Goal: Transaction & Acquisition: Purchase product/service

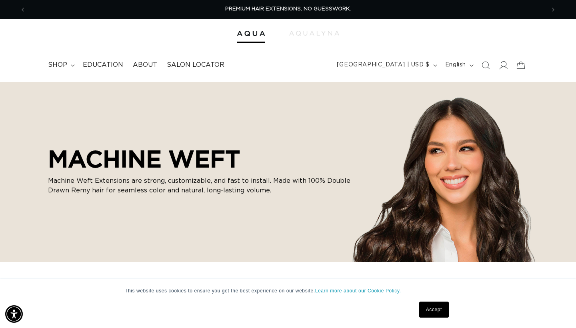
click at [506, 68] on icon at bounding box center [503, 65] width 8 height 8
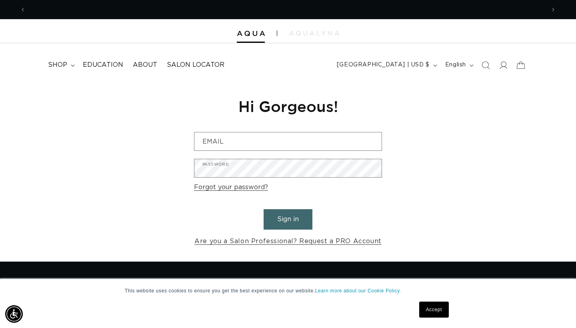
scroll to position [0, 519]
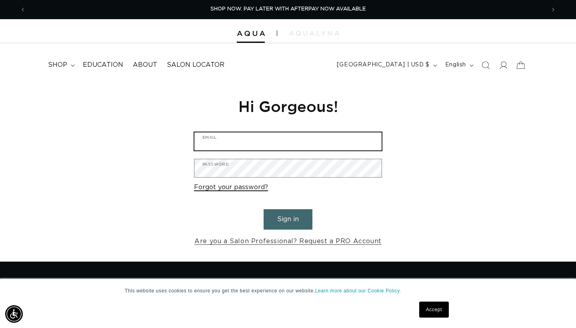
type input "[EMAIL_ADDRESS][DOMAIN_NAME]"
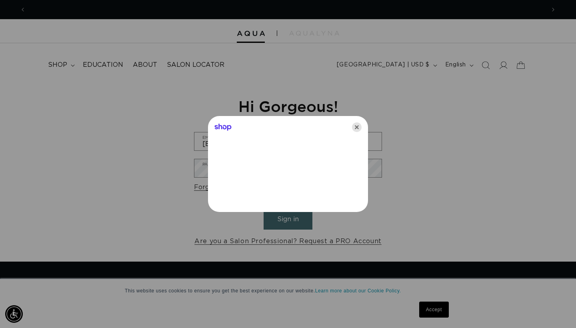
scroll to position [0, 0]
click at [360, 126] on icon "Close" at bounding box center [357, 127] width 10 height 10
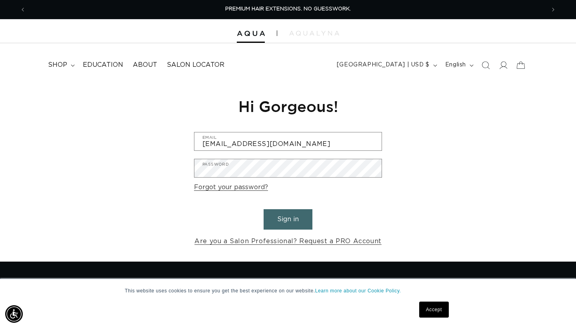
click at [297, 215] on button "Sign in" at bounding box center [288, 219] width 49 height 20
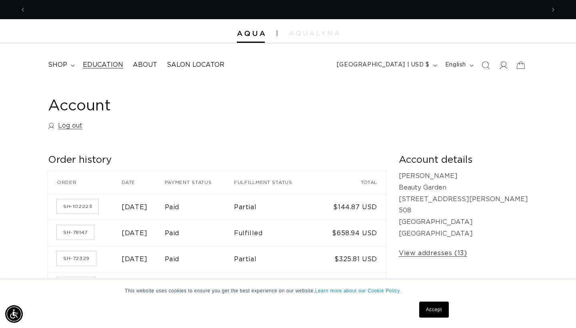
scroll to position [0, 519]
click at [58, 64] on span "shop" at bounding box center [57, 65] width 19 height 8
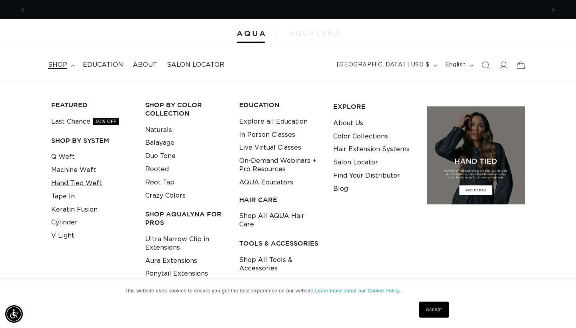
scroll to position [0, 0]
click at [87, 179] on link "Hand Tied Weft" at bounding box center [76, 183] width 51 height 13
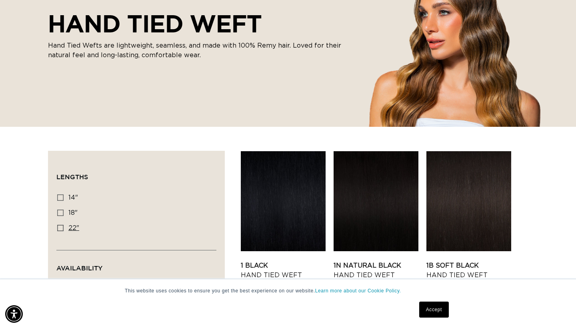
scroll to position [0, 519]
click at [60, 233] on label "22" 22" (30 products)" at bounding box center [134, 228] width 154 height 15
click at [60, 231] on input "22" 22" (30 products)" at bounding box center [60, 228] width 6 height 6
checkbox input "true"
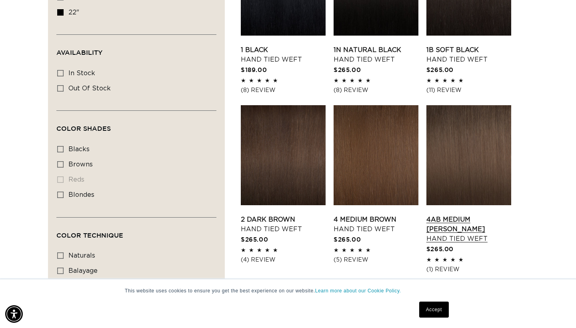
scroll to position [349, 0]
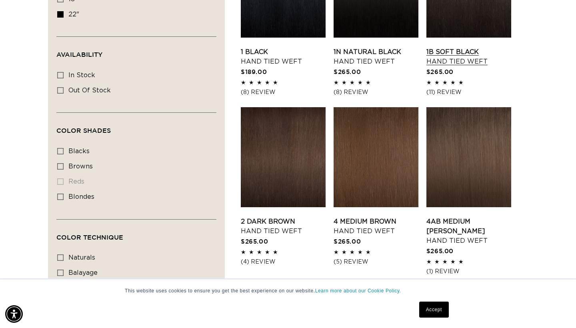
click at [458, 47] on link "1B Soft Black Hand Tied Weft" at bounding box center [468, 56] width 85 height 19
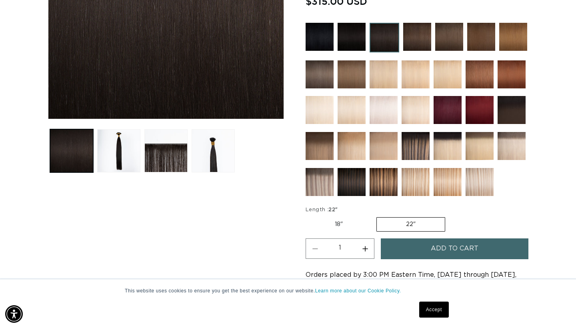
scroll to position [227, 0]
click at [406, 222] on label "22" Variant sold out or unavailable" at bounding box center [410, 224] width 69 height 14
click at [376, 216] on input "22" Variant sold out or unavailable" at bounding box center [376, 216] width 0 height 0
click at [405, 226] on label "22" Variant sold out or unavailable" at bounding box center [410, 224] width 69 height 14
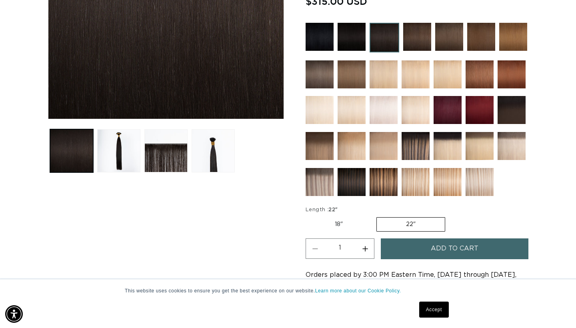
click at [376, 216] on input "22" Variant sold out or unavailable" at bounding box center [376, 216] width 0 height 0
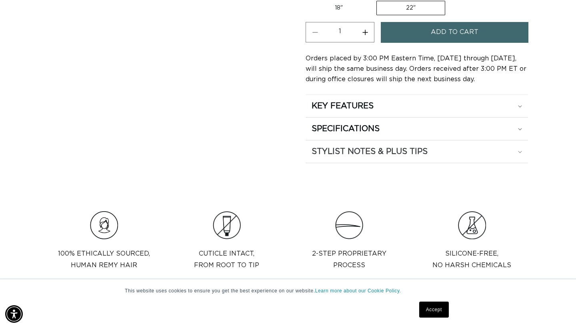
scroll to position [0, 519]
click at [374, 103] on h2 "KEY FEATURES" at bounding box center [343, 106] width 62 height 10
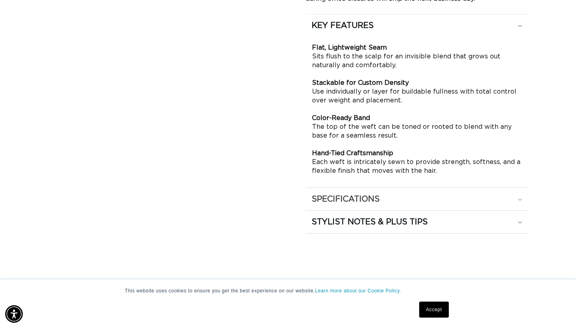
scroll to position [527, 0]
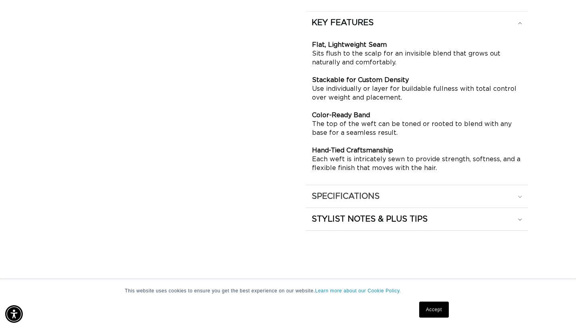
click at [356, 194] on h2 "SPECIFICATIONS" at bounding box center [346, 196] width 68 height 10
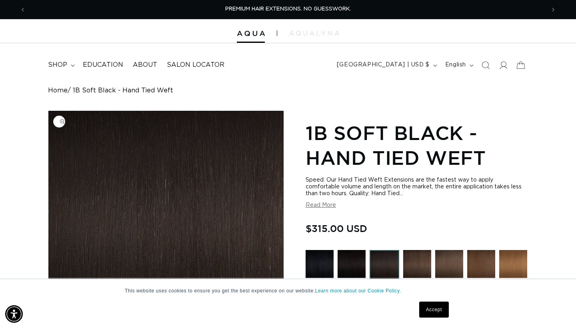
scroll to position [0, 0]
click at [58, 65] on span "shop" at bounding box center [57, 65] width 19 height 8
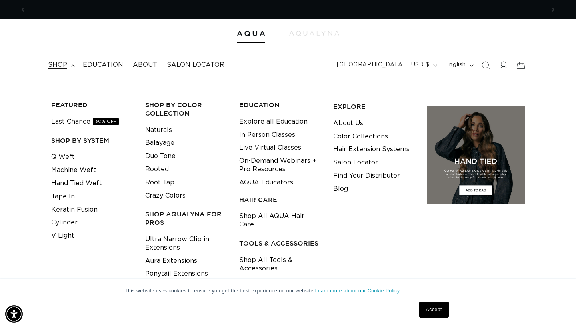
scroll to position [0, 519]
click at [69, 168] on link "Machine Weft" at bounding box center [73, 170] width 45 height 13
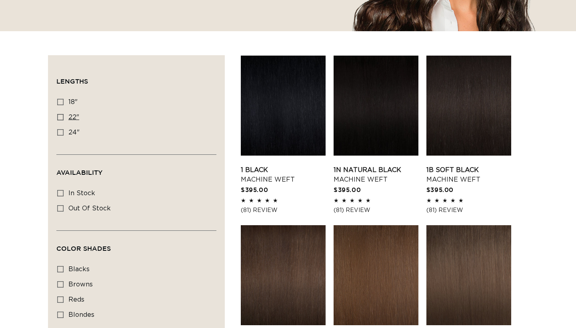
click at [62, 116] on icon at bounding box center [60, 117] width 6 height 6
click at [62, 116] on input "22" 22" (33 products)" at bounding box center [60, 117] width 6 height 6
checkbox input "true"
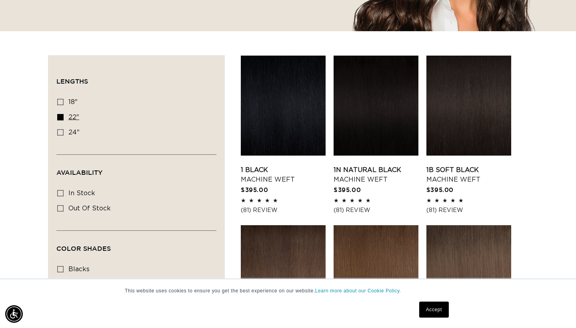
scroll to position [0, 519]
click at [461, 174] on link "1B Soft Black Machine Weft" at bounding box center [468, 174] width 85 height 19
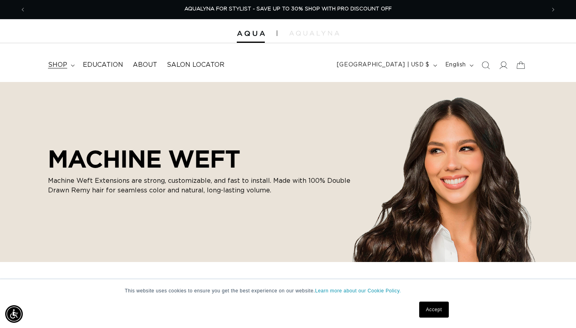
scroll to position [0, 0]
click at [59, 62] on span "shop" at bounding box center [57, 65] width 19 height 8
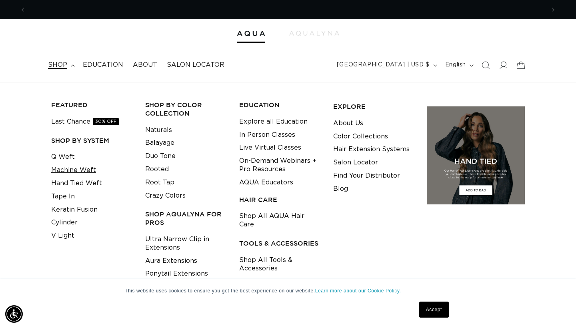
scroll to position [0, 1038]
click at [58, 156] on link "Q Weft" at bounding box center [63, 156] width 24 height 13
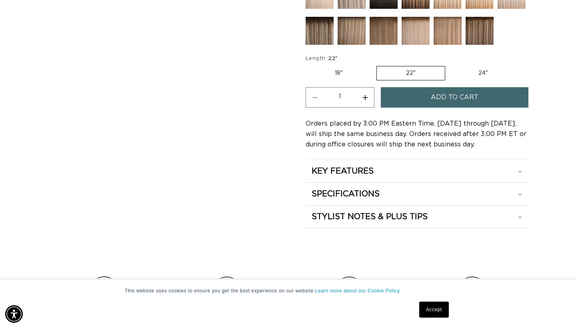
scroll to position [427, 0]
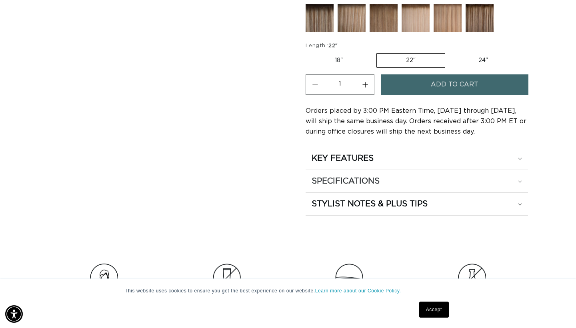
click at [371, 183] on h2 "SPECIFICATIONS" at bounding box center [346, 181] width 68 height 10
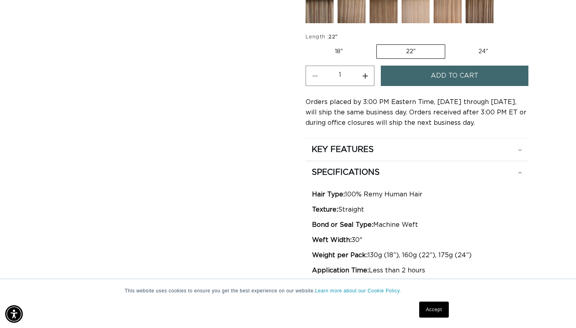
scroll to position [0, 0]
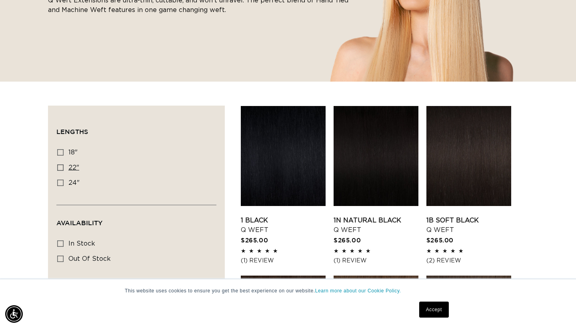
scroll to position [0, 1038]
click at [71, 169] on span "22"" at bounding box center [73, 167] width 11 height 6
click at [64, 169] on input "22" 22" (5 products)" at bounding box center [60, 167] width 6 height 6
checkbox input "true"
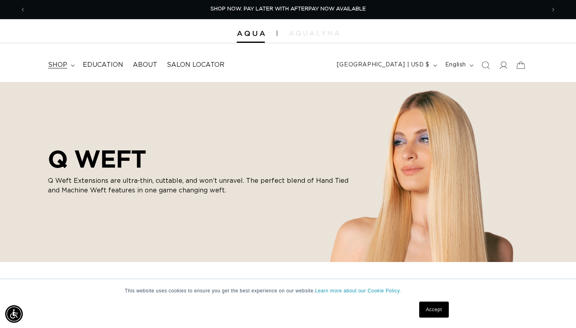
click at [62, 63] on span "shop" at bounding box center [57, 65] width 19 height 8
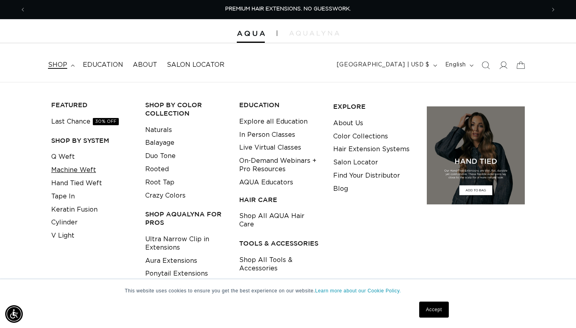
click at [66, 170] on link "Machine Weft" at bounding box center [73, 170] width 45 height 13
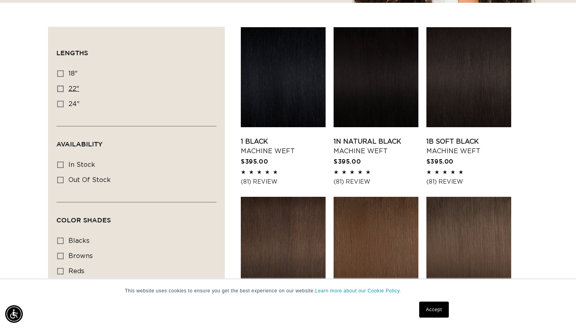
click at [66, 90] on label "22" 22" (33 products)" at bounding box center [134, 89] width 154 height 15
click at [64, 90] on input "22" 22" (33 products)" at bounding box center [60, 89] width 6 height 6
checkbox input "true"
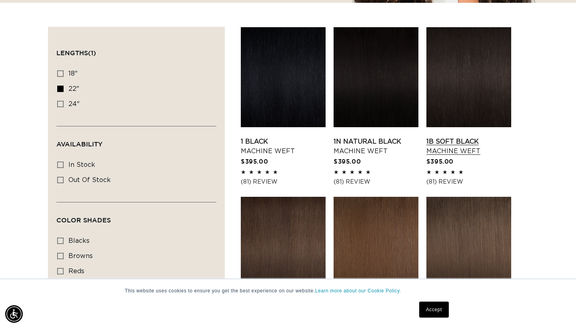
click at [469, 152] on link "1B Soft Black Machine Weft" at bounding box center [468, 146] width 85 height 19
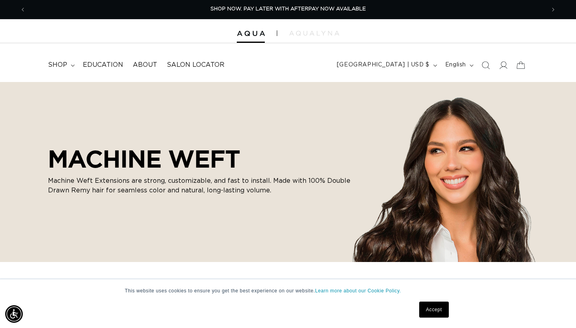
scroll to position [0, 0]
click at [66, 67] on span "shop" at bounding box center [57, 65] width 19 height 8
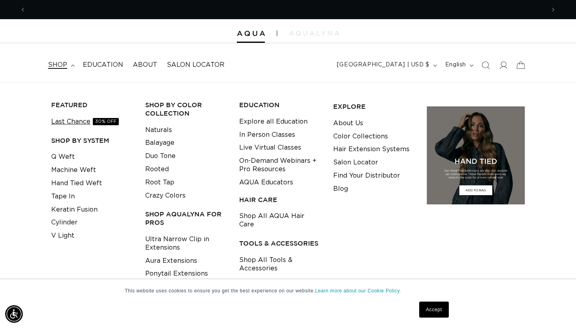
scroll to position [0, 519]
click at [87, 118] on link "Last Chance 30% OFF" at bounding box center [85, 121] width 68 height 13
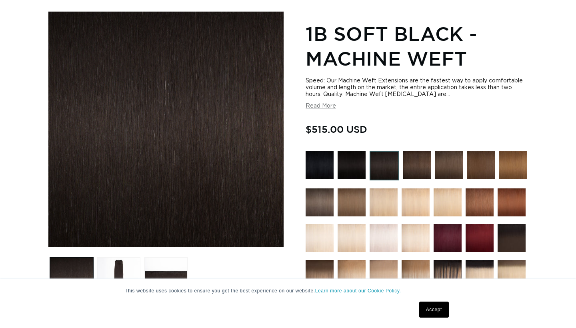
scroll to position [0, 519]
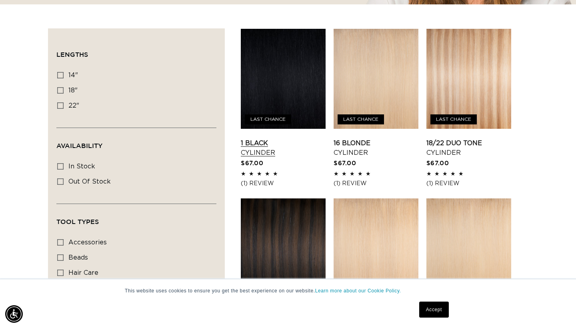
click at [293, 138] on link "1 Black Cylinder" at bounding box center [283, 147] width 85 height 19
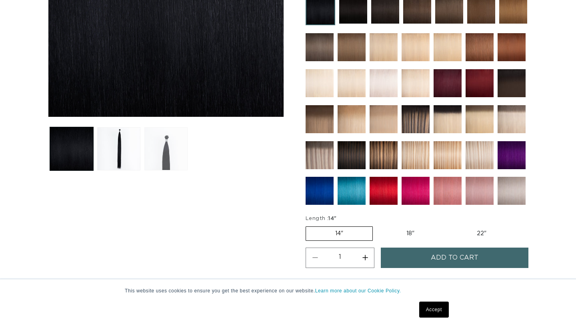
click at [173, 151] on button "Load image 3 in gallery view" at bounding box center [165, 148] width 43 height 43
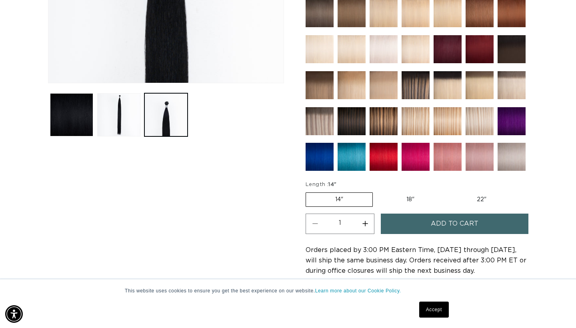
scroll to position [0, 519]
click at [477, 200] on label "22" Variant sold out or unavailable" at bounding box center [482, 200] width 68 height 14
click at [448, 191] on input "22" Variant sold out or unavailable" at bounding box center [448, 191] width 0 height 0
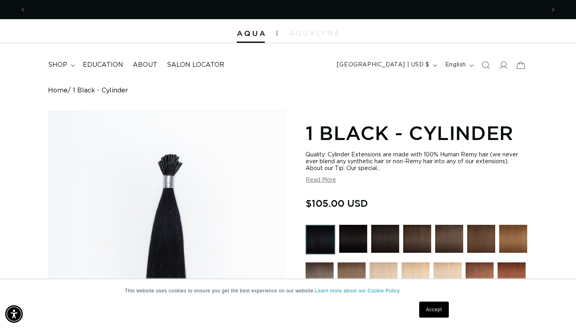
scroll to position [0, 1038]
click at [61, 63] on span "shop" at bounding box center [57, 65] width 19 height 8
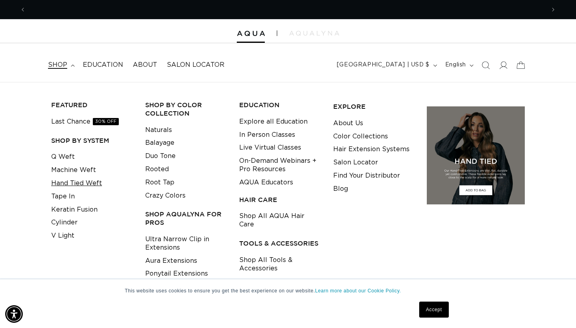
click at [65, 182] on link "Hand Tied Weft" at bounding box center [76, 183] width 51 height 13
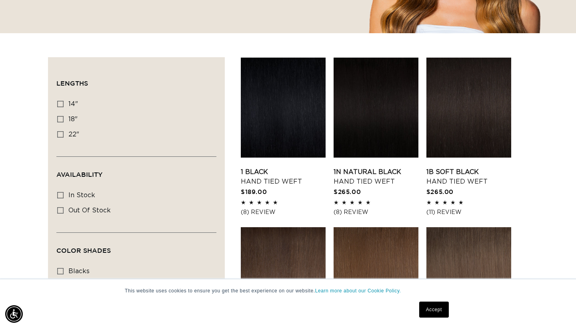
scroll to position [0, 519]
click at [66, 134] on label "22" 22" (30 products)" at bounding box center [134, 134] width 154 height 15
click at [64, 134] on input "22" 22" (30 products)" at bounding box center [60, 134] width 6 height 6
checkbox input "true"
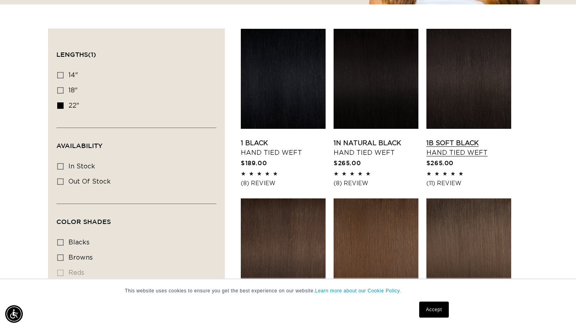
scroll to position [256, 0]
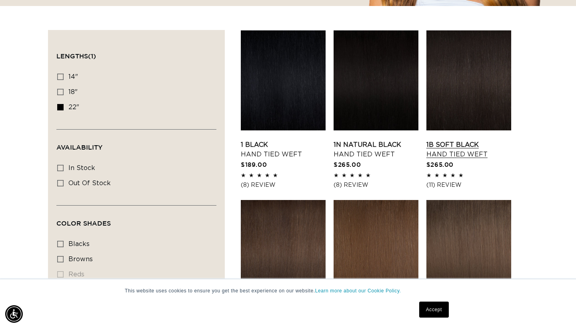
click at [450, 146] on link "1B Soft Black Hand Tied Weft" at bounding box center [468, 149] width 85 height 19
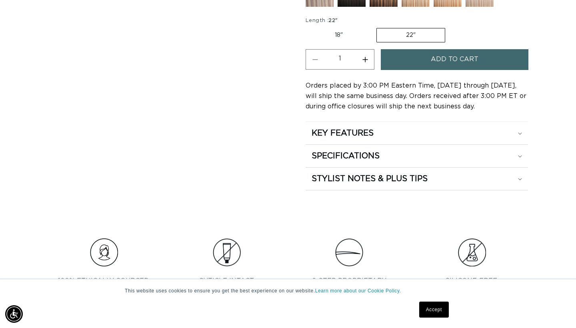
scroll to position [419, 0]
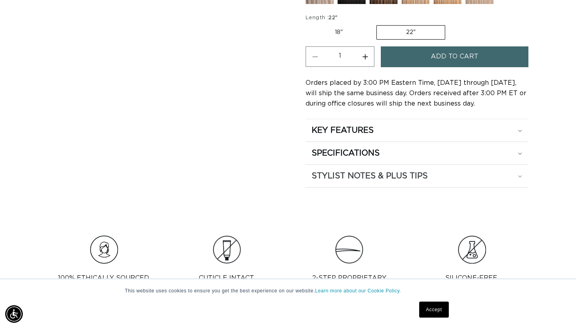
click at [363, 179] on h2 "STYLIST NOTES & PLUS TIPS" at bounding box center [370, 176] width 116 height 10
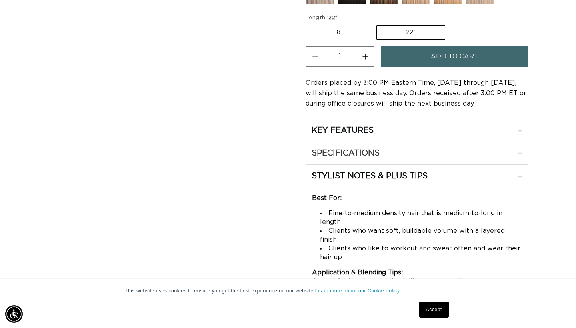
scroll to position [0, 519]
click at [351, 157] on h2 "SPECIFICATIONS" at bounding box center [346, 153] width 68 height 10
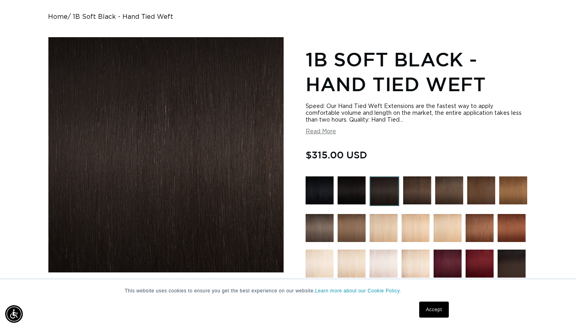
scroll to position [0, 0]
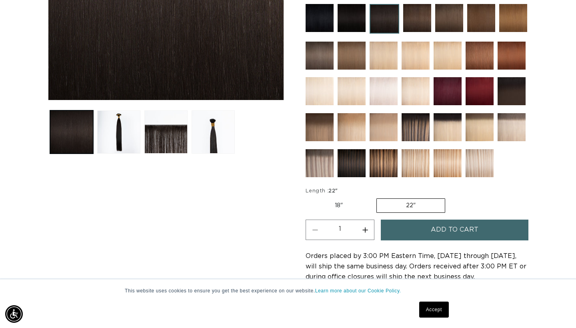
scroll to position [0, 519]
click at [366, 228] on button "Increase quantity for 1B Soft Black - Hand Tied Weft" at bounding box center [365, 230] width 18 height 20
type input "2"
click at [440, 233] on span "Add to cart" at bounding box center [455, 230] width 48 height 20
